Goal: Information Seeking & Learning: Learn about a topic

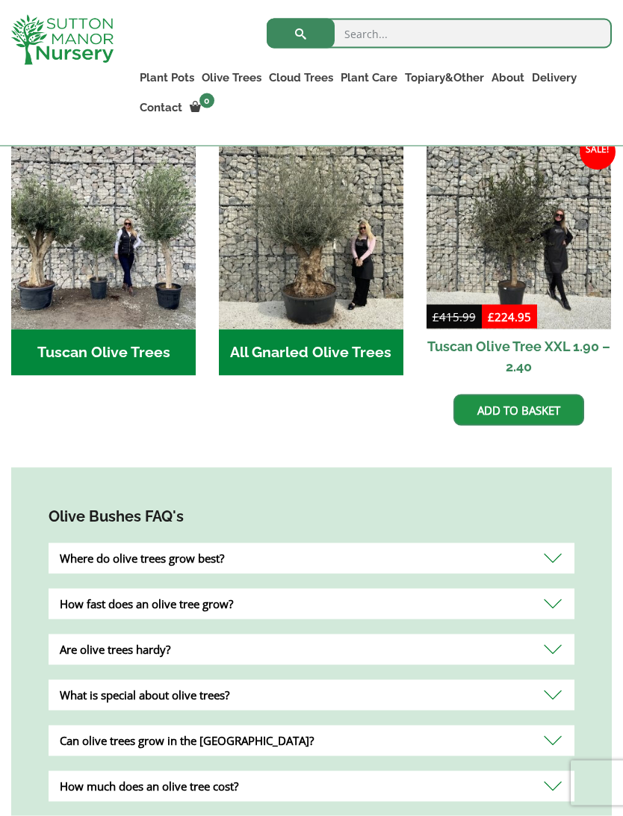
scroll to position [613, 0]
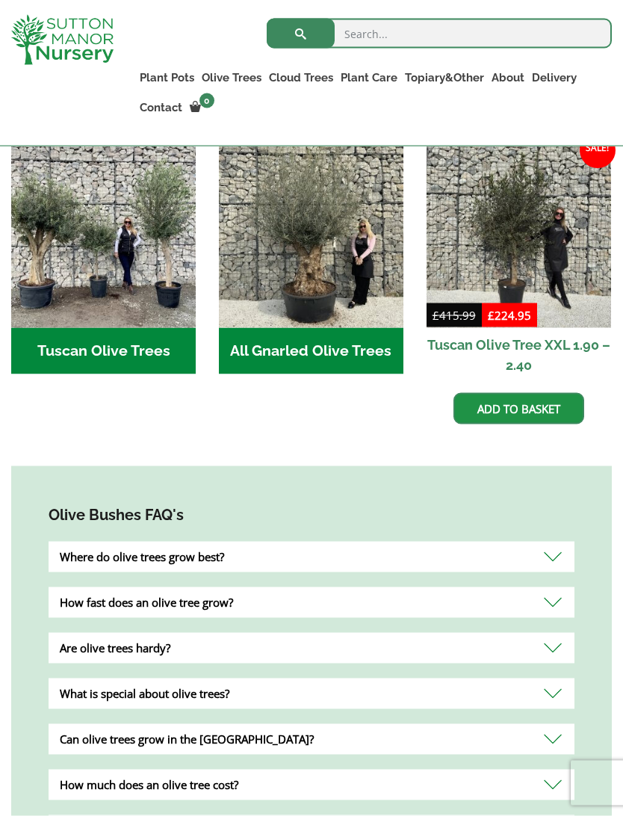
click at [548, 553] on div "Where do olive trees grow best?" at bounding box center [312, 557] width 526 height 31
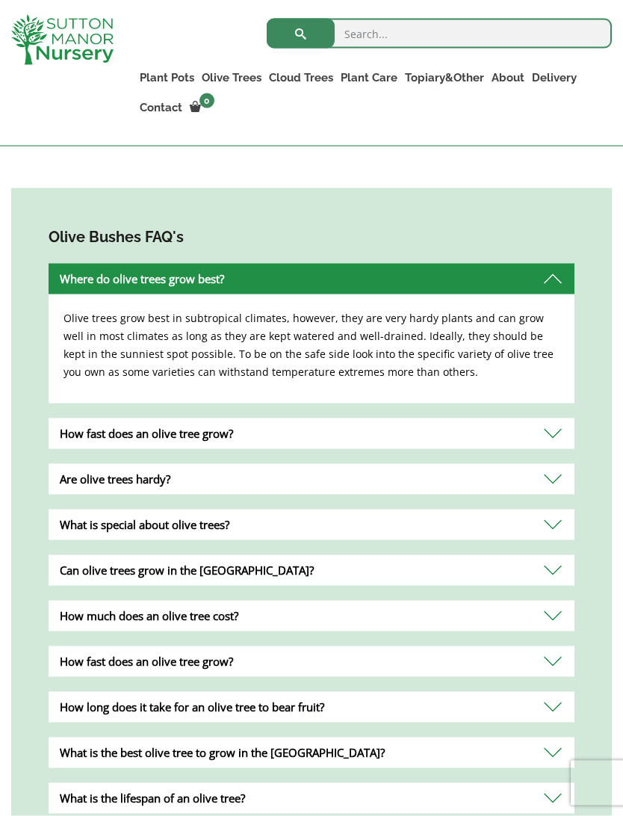
scroll to position [892, 0]
click at [548, 525] on div "What is special about olive trees?" at bounding box center [312, 524] width 526 height 31
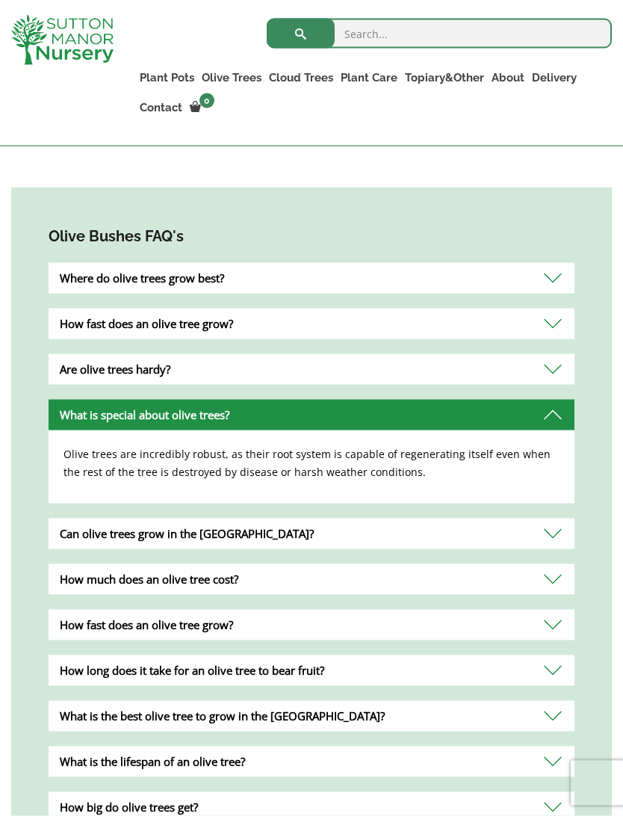
scroll to position [893, 0]
click at [542, 579] on div "How much does an olive tree cost?" at bounding box center [312, 578] width 526 height 31
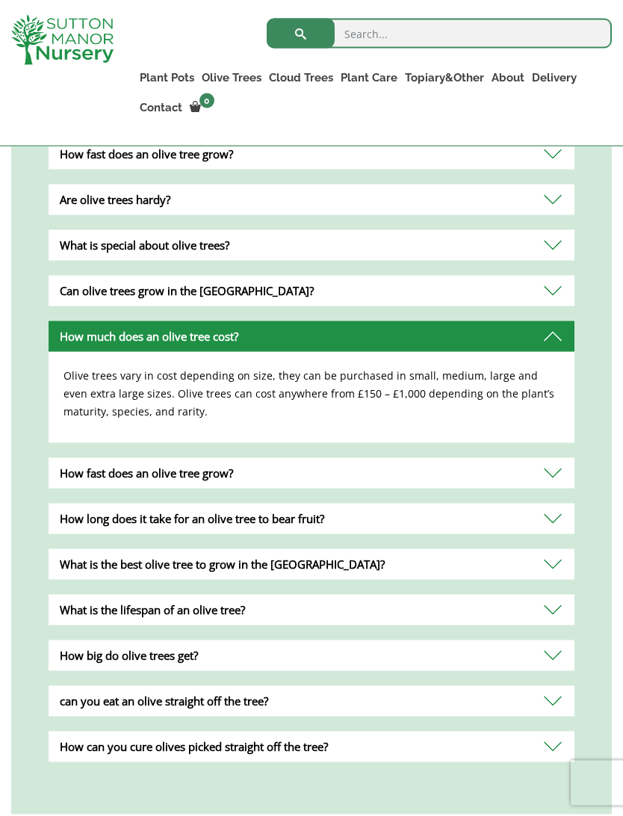
scroll to position [1067, 0]
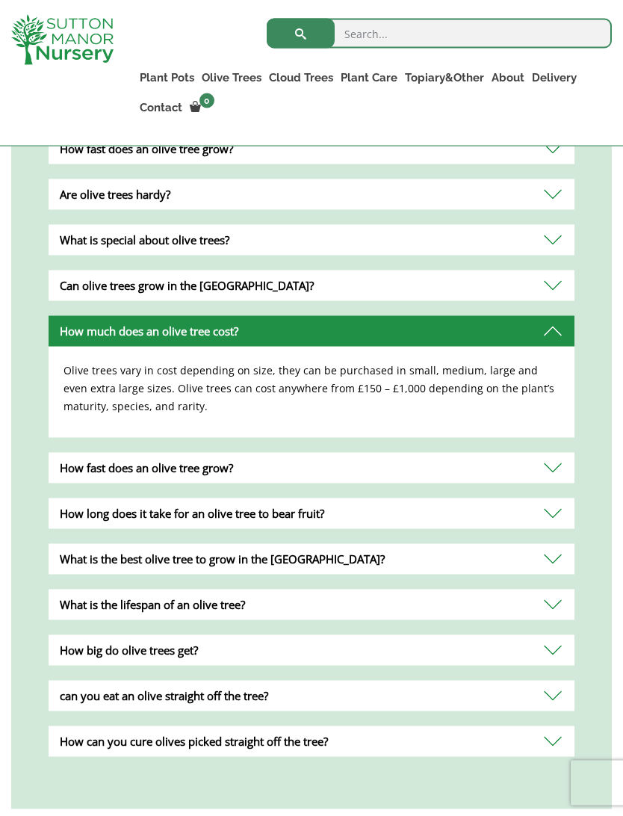
click at [550, 560] on div "What is the best olive tree to grow in the UK?" at bounding box center [312, 559] width 526 height 31
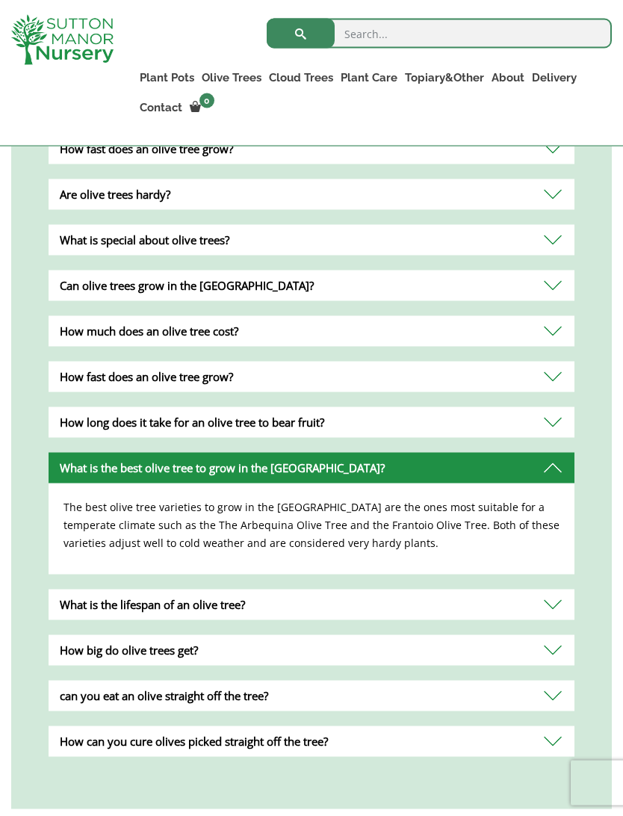
scroll to position [1068, 0]
click at [542, 599] on div "What is the lifespan of an olive tree?" at bounding box center [312, 604] width 526 height 31
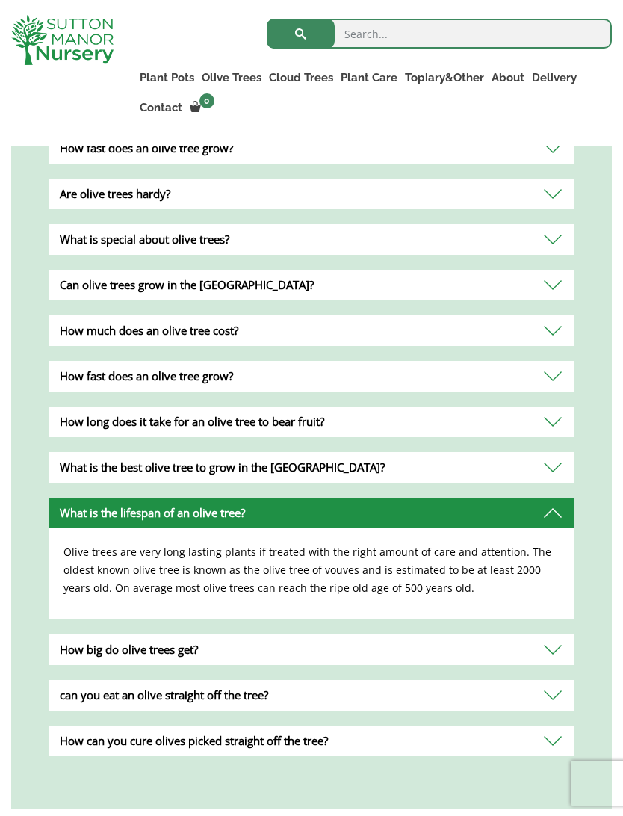
click at [548, 594] on p "Olive trees are very long lasting plants if treated with the right amount of ca…" at bounding box center [312, 570] width 496 height 54
click at [538, 639] on div "How big do olive trees get?" at bounding box center [312, 649] width 526 height 31
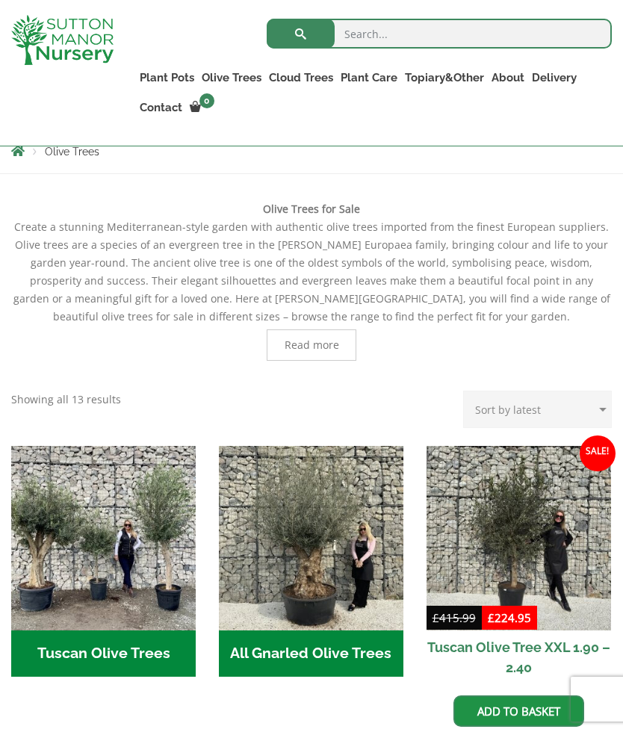
scroll to position [302, 0]
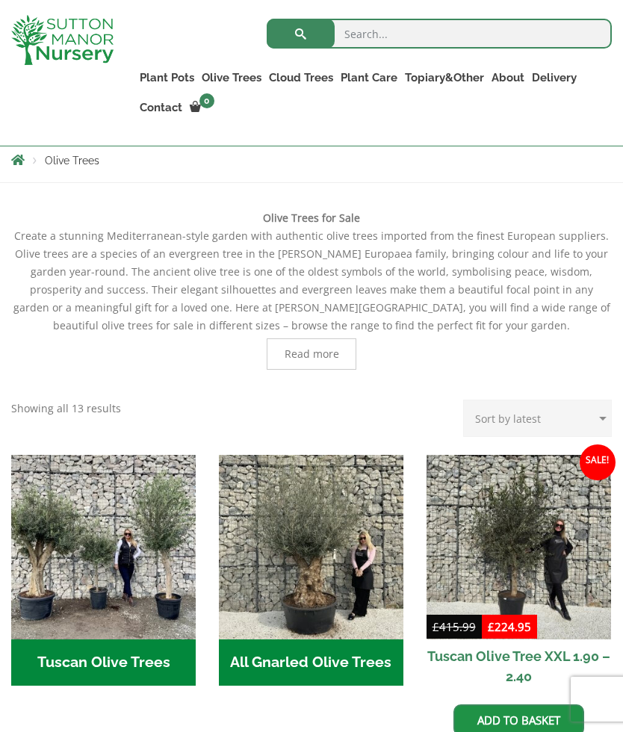
click at [0, 0] on link "Ligustrum Pom Poms" at bounding box center [0, 0] width 0 height 0
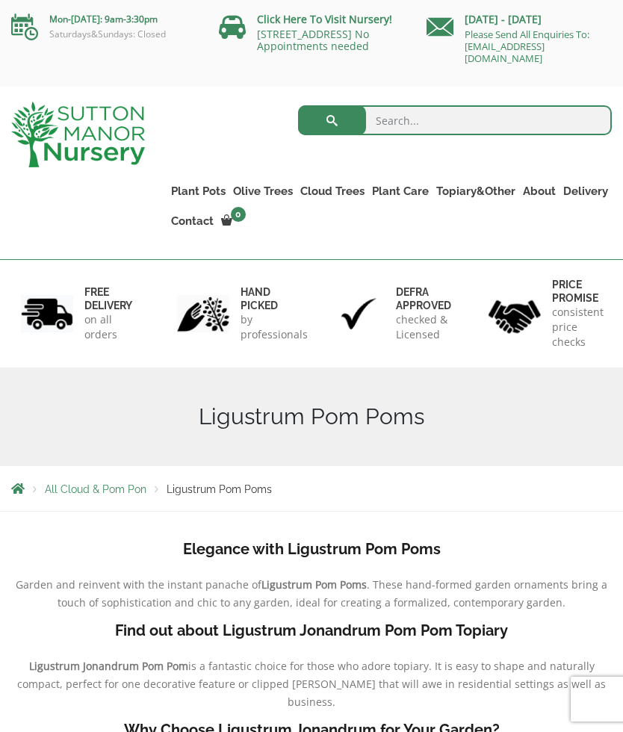
click at [0, 0] on link "Ligustrums" at bounding box center [0, 0] width 0 height 0
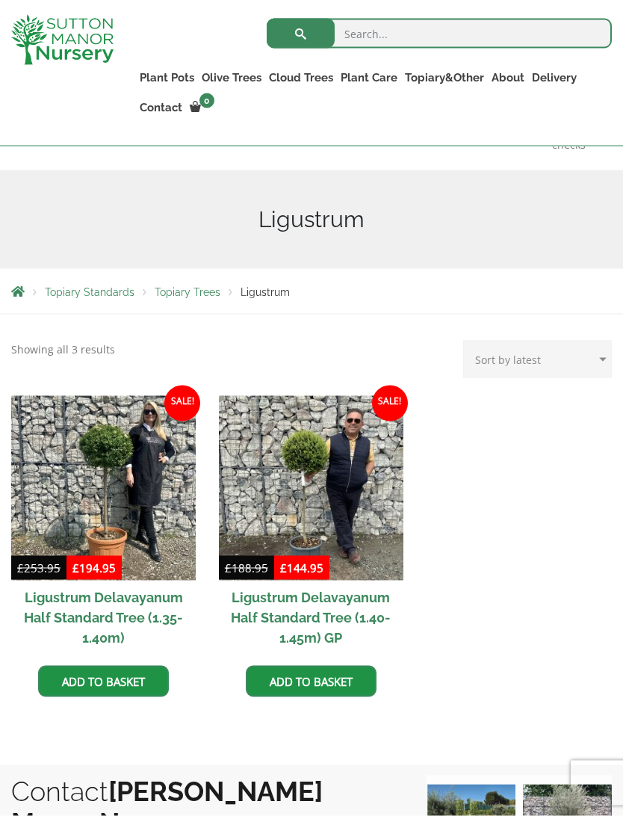
scroll to position [172, 0]
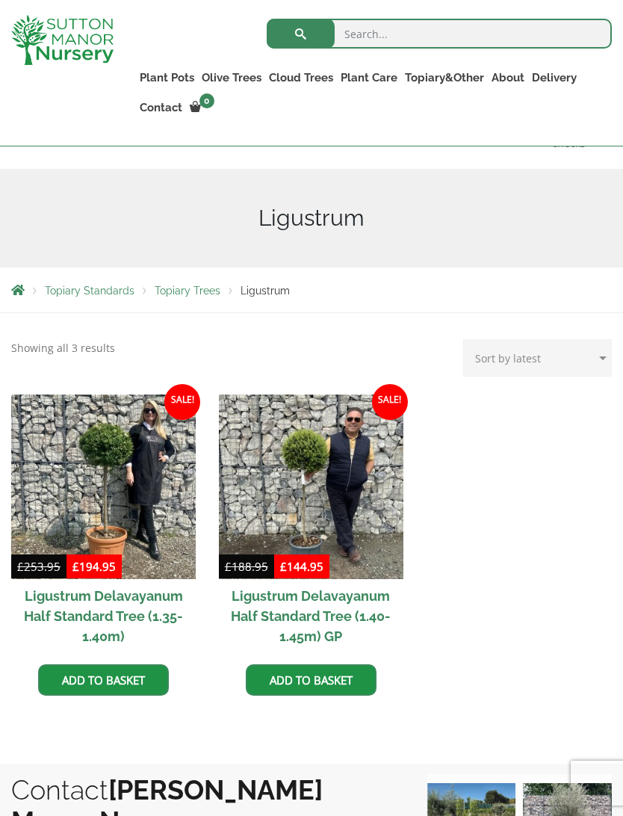
click at [143, 479] on img at bounding box center [103, 486] width 185 height 185
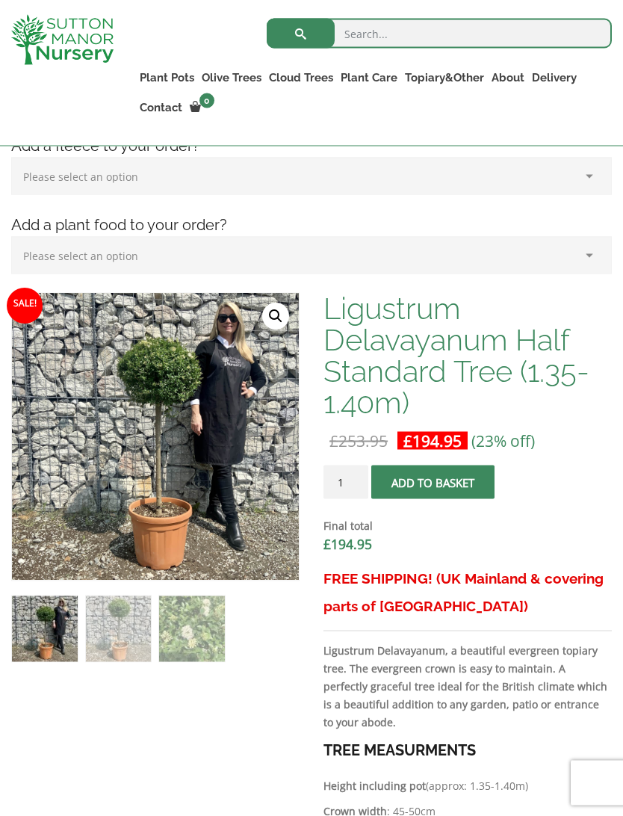
scroll to position [359, 0]
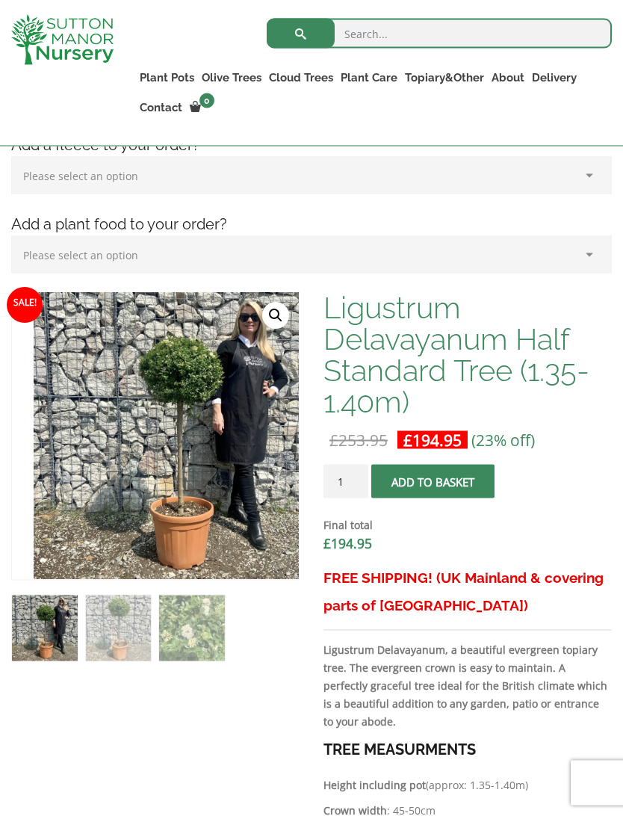
click at [243, 371] on img at bounding box center [407, 666] width 747 height 747
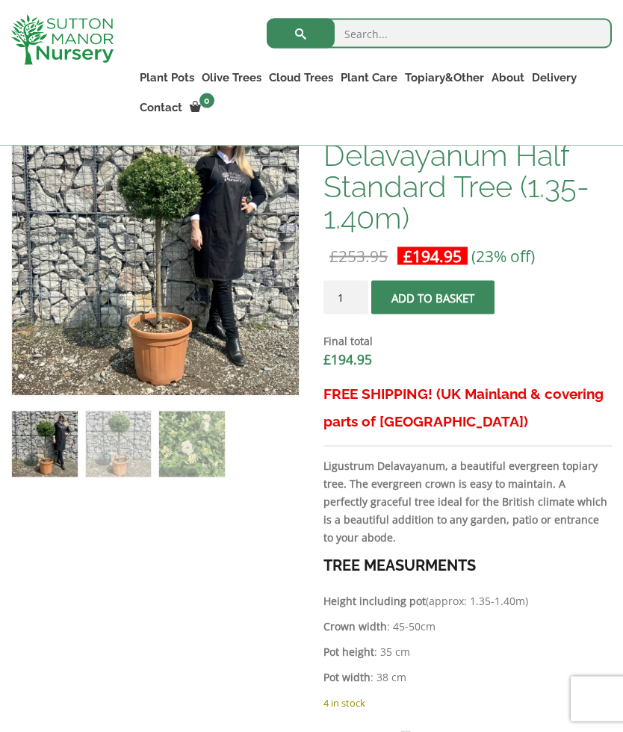
scroll to position [0, 0]
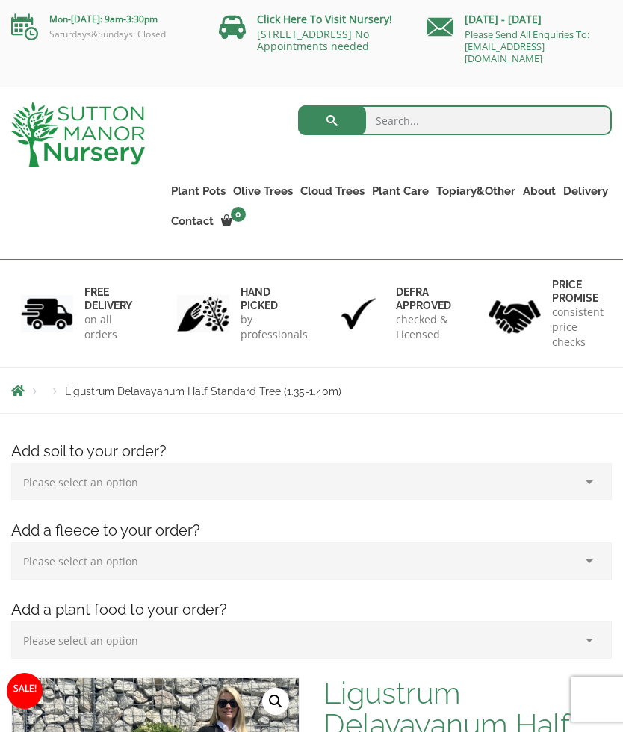
click at [288, 176] on ul "Plant Pots Resin Bonded Pots The Amalfi Pots The Milan Pots The Capri Pots The …" at bounding box center [389, 195] width 445 height 98
click at [0, 0] on link "Gnarled Olive Trees (Bella Range)" at bounding box center [0, 0] width 0 height 0
